Goal: Find contact information: Find contact information

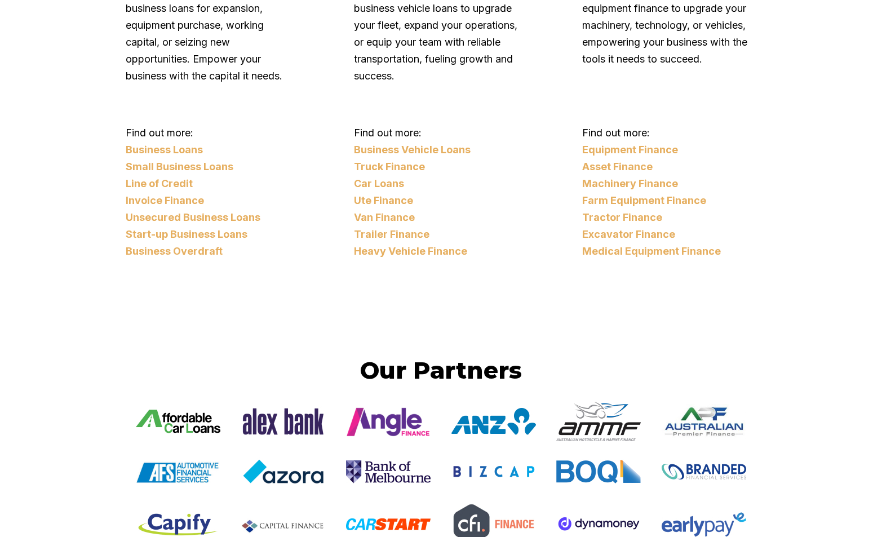
scroll to position [1503, 0]
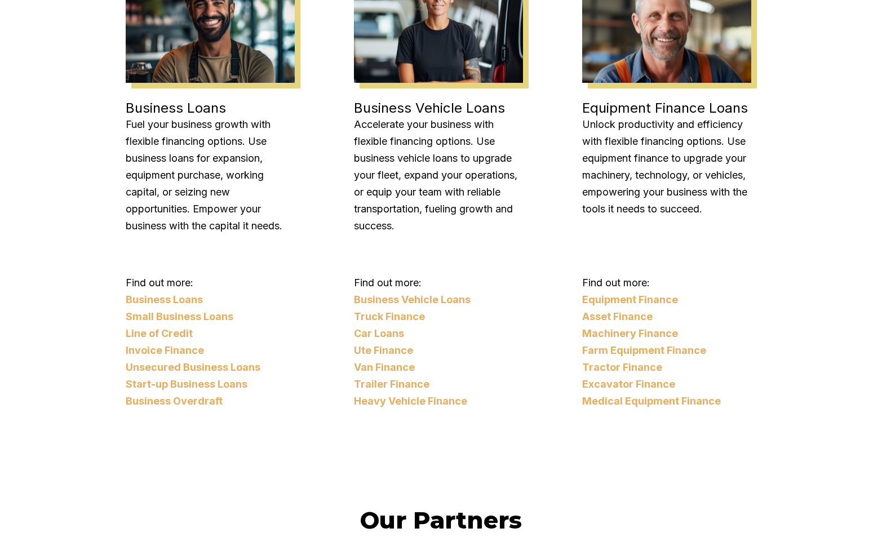
click at [623, 295] on link "Equipment Finance" at bounding box center [666, 299] width 169 height 17
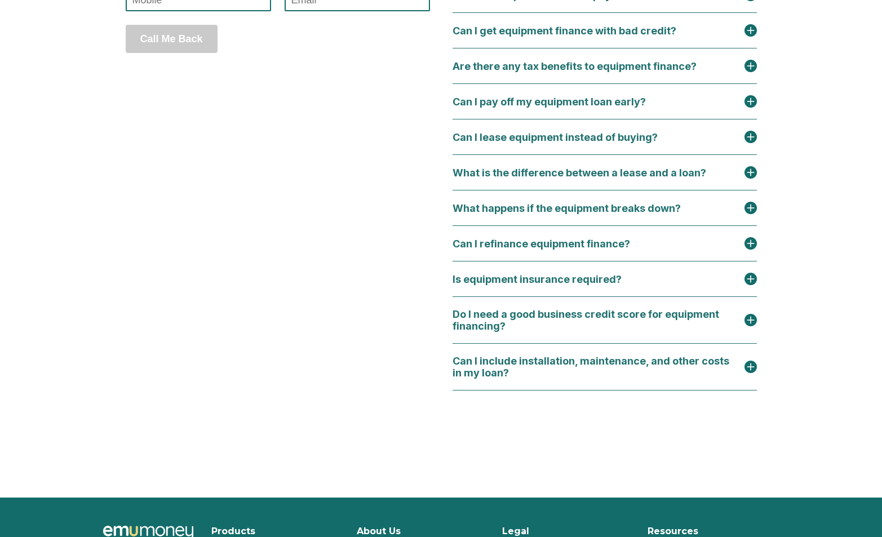
scroll to position [5388, 0]
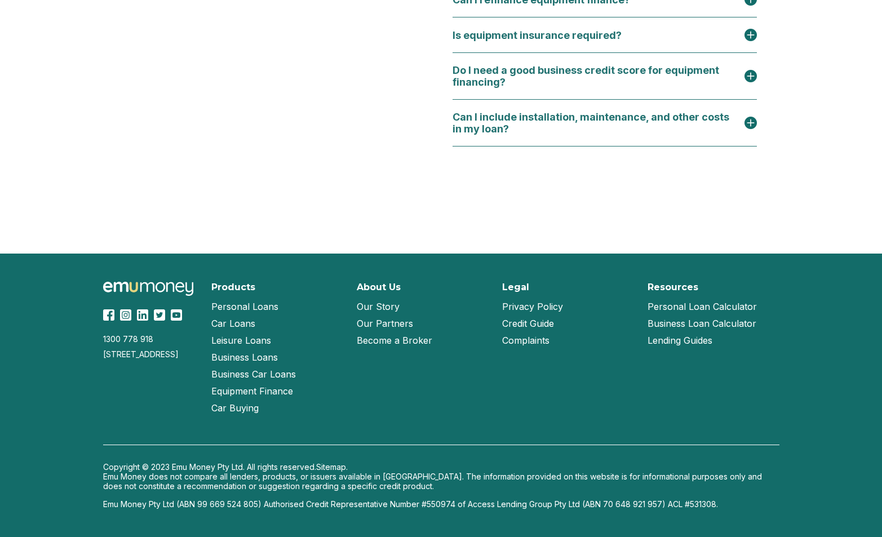
click at [386, 307] on link "Our Story" at bounding box center [378, 306] width 43 height 17
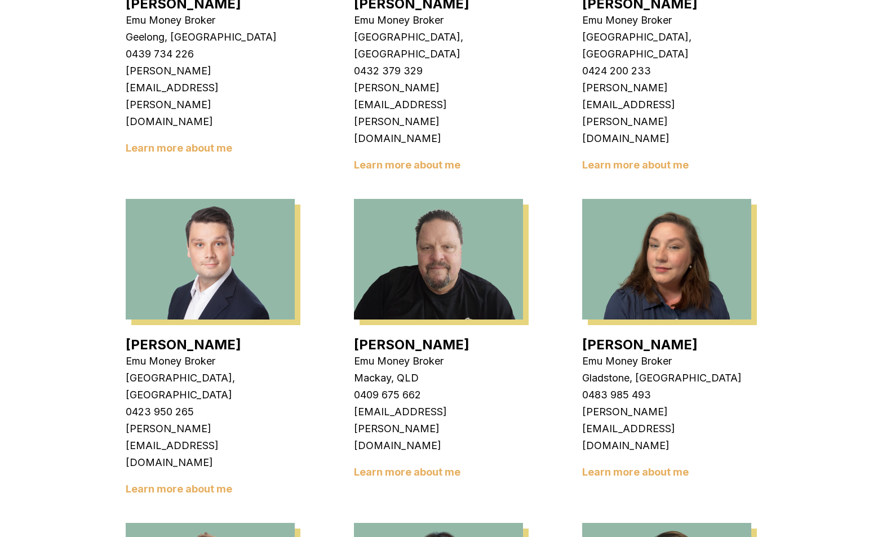
scroll to position [601, 0]
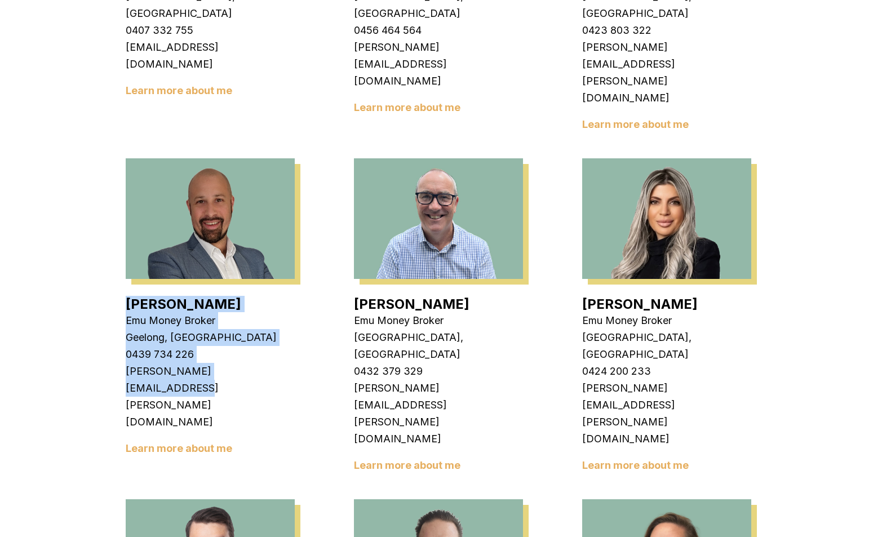
drag, startPoint x: 285, startPoint y: 305, endPoint x: 130, endPoint y: 241, distance: 167.0
click at [130, 290] on div "Brad Hearns Emu Money Broker Geelong, VIC 0439 734 226 brad.hearns@emumoney.com…" at bounding box center [210, 372] width 169 height 164
copy div "Brad Hearns Emu Money Broker Geelong, VIC 0439 734 226 brad.hearns@emumoney.com…"
click at [166, 442] on link "Learn more about me" at bounding box center [179, 448] width 107 height 12
